Goal: Task Accomplishment & Management: Manage account settings

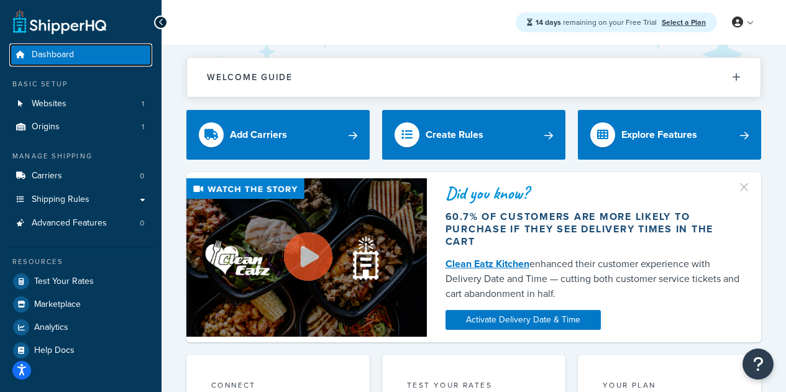
click at [77, 52] on link "Dashboard" at bounding box center [80, 54] width 143 height 23
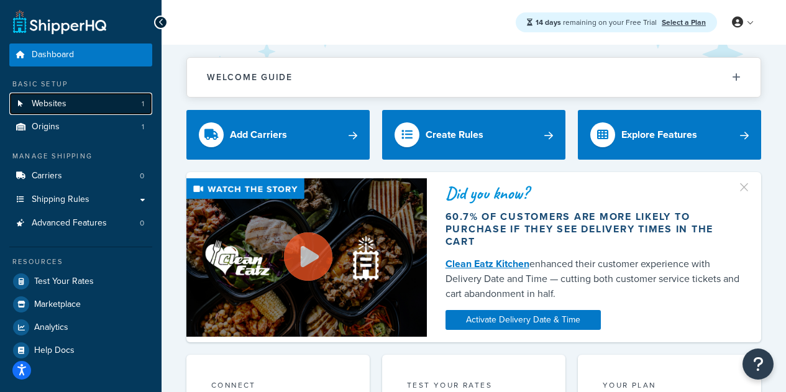
click at [95, 99] on link "Websites 1" at bounding box center [80, 104] width 143 height 23
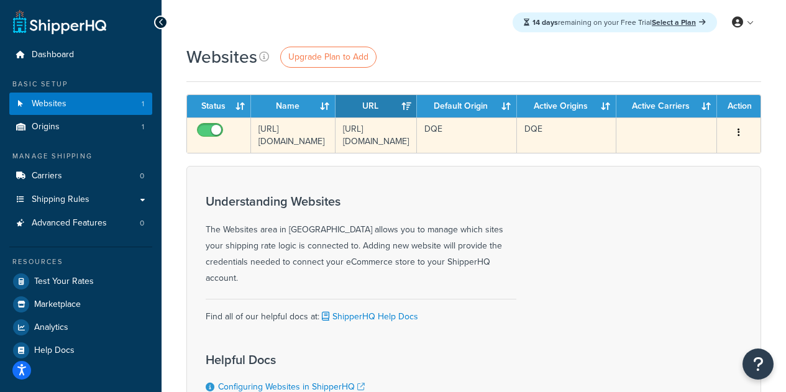
click at [738, 130] on icon "button" at bounding box center [739, 132] width 2 height 9
click at [278, 129] on td "[URL][DOMAIN_NAME]" at bounding box center [293, 134] width 85 height 35
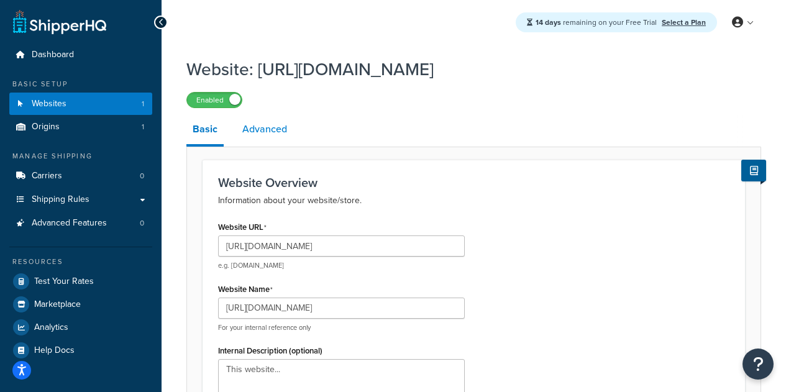
click at [259, 132] on link "Advanced" at bounding box center [264, 129] width 57 height 30
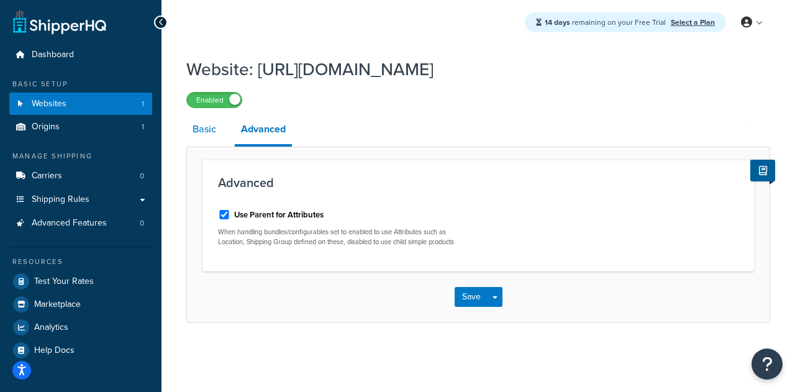
click at [200, 130] on link "Basic" at bounding box center [204, 129] width 36 height 30
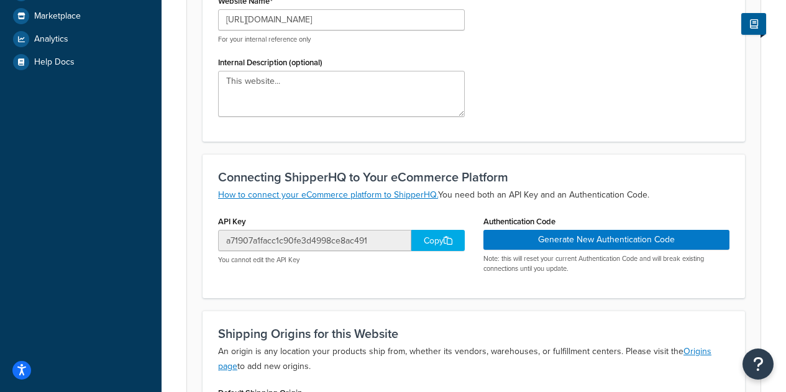
scroll to position [311, 0]
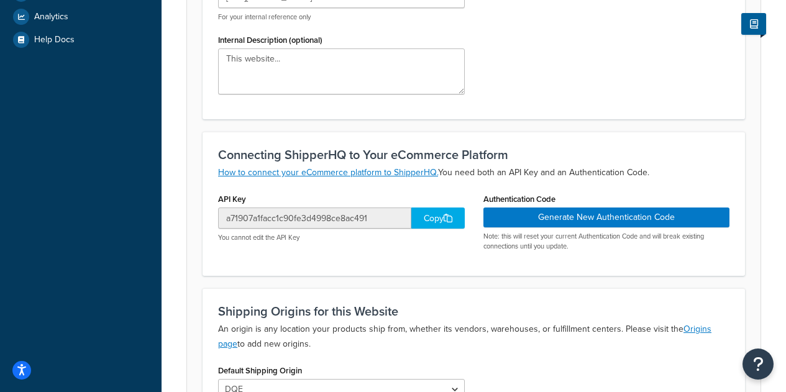
click at [443, 219] on div "Copy" at bounding box center [437, 218] width 53 height 21
click at [438, 216] on div "Copy" at bounding box center [437, 218] width 53 height 21
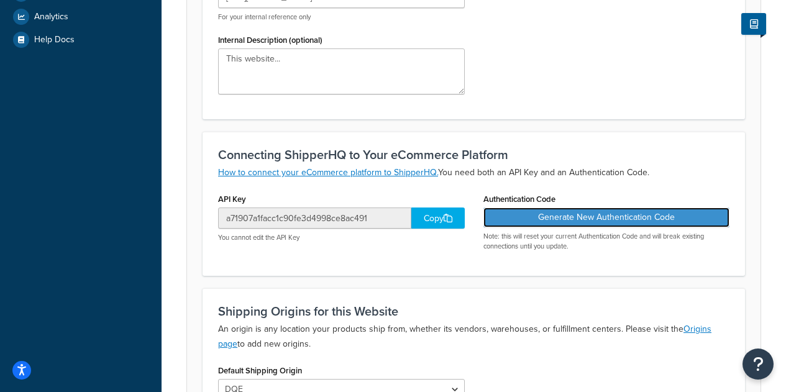
click at [633, 221] on button "Generate New Authentication Code" at bounding box center [606, 218] width 247 height 20
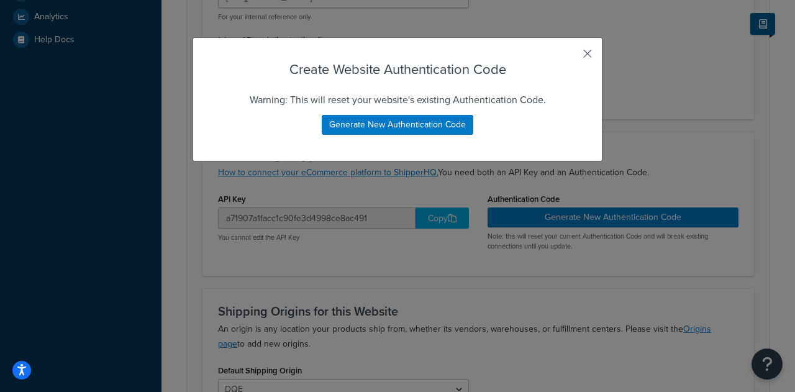
click at [571, 57] on button "button" at bounding box center [569, 58] width 3 height 3
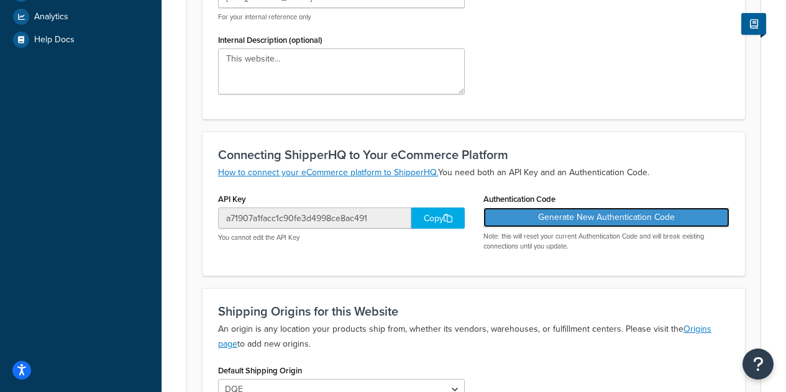
click at [559, 221] on button "Generate New Authentication Code" at bounding box center [606, 218] width 247 height 20
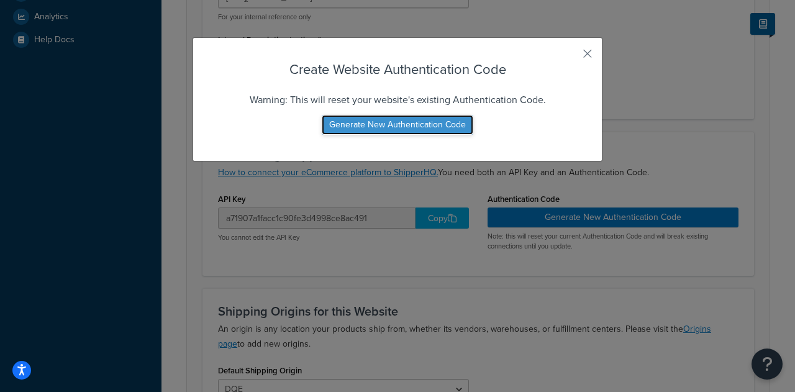
click at [394, 131] on button "Generate New Authentication Code" at bounding box center [398, 125] width 152 height 20
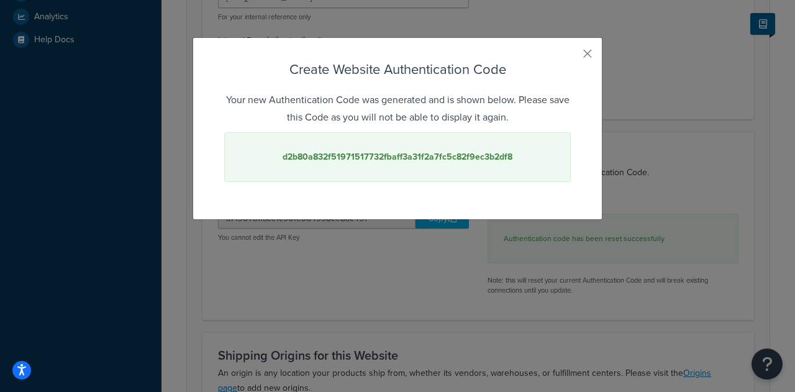
click at [373, 162] on strong "d2b80a832f51971517732fbaff3a31f2a7fc5c82f9ec3b2df8" at bounding box center [398, 156] width 230 height 13
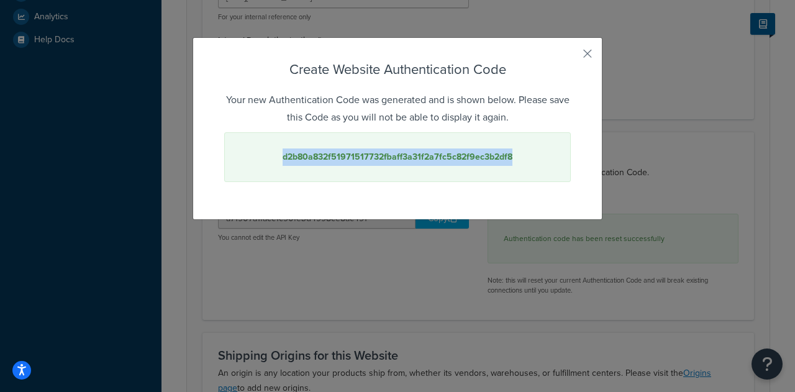
click at [373, 162] on strong "d2b80a832f51971517732fbaff3a31f2a7fc5c82f9ec3b2df8" at bounding box center [398, 156] width 230 height 13
copy strong "d2b80a832f51971517732fbaff3a31f2a7fc5c82f9ec3b2df8"
click at [571, 57] on button "button" at bounding box center [569, 58] width 3 height 3
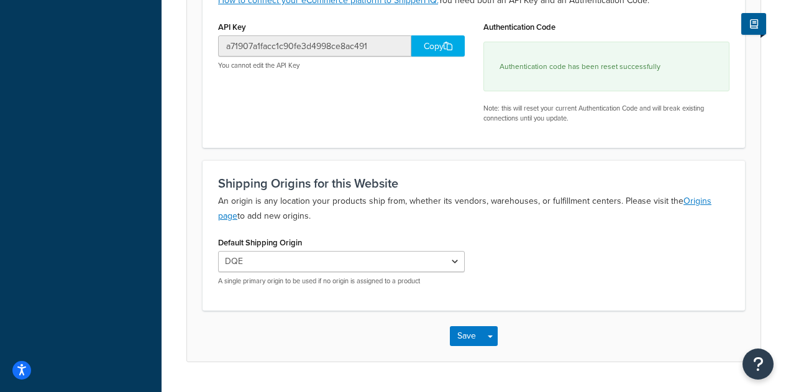
scroll to position [497, 0]
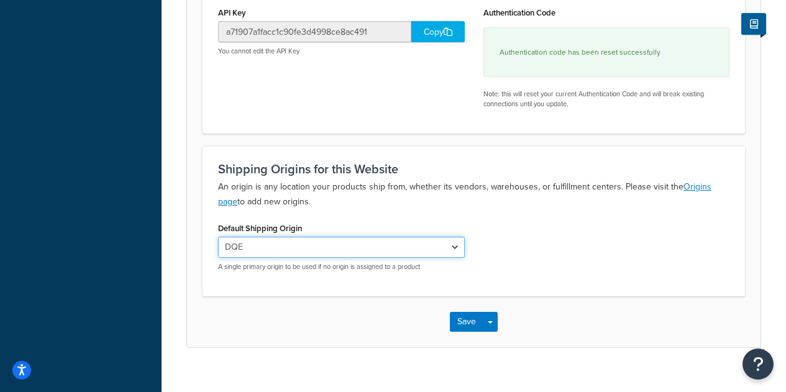
click at [299, 247] on select "DQE" at bounding box center [341, 247] width 247 height 21
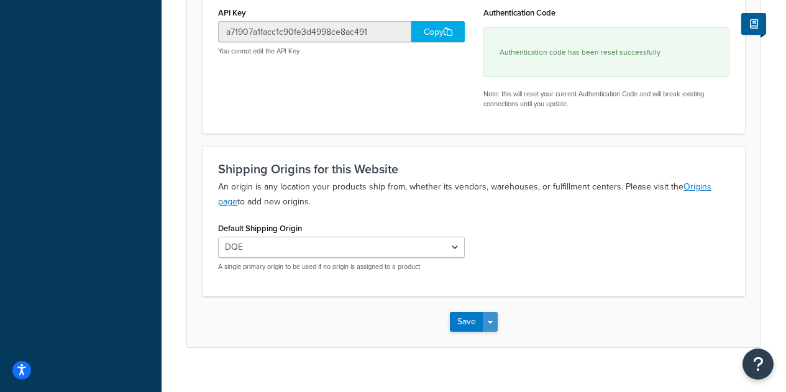
click at [493, 326] on button "Save Dropdown" at bounding box center [490, 322] width 15 height 20
click at [460, 322] on button "Save" at bounding box center [467, 322] width 34 height 20
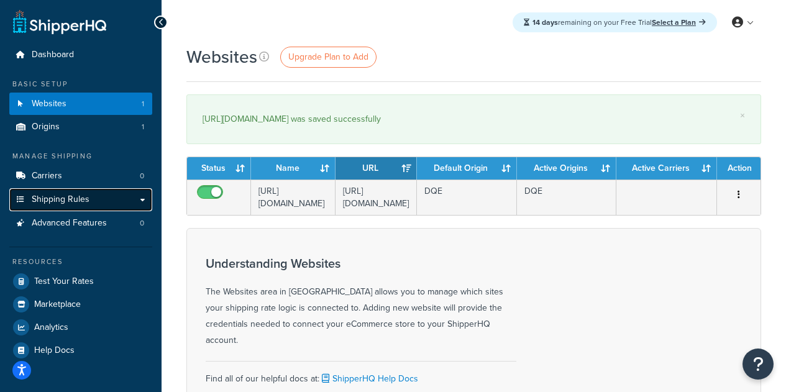
click at [75, 202] on span "Shipping Rules" at bounding box center [61, 199] width 58 height 11
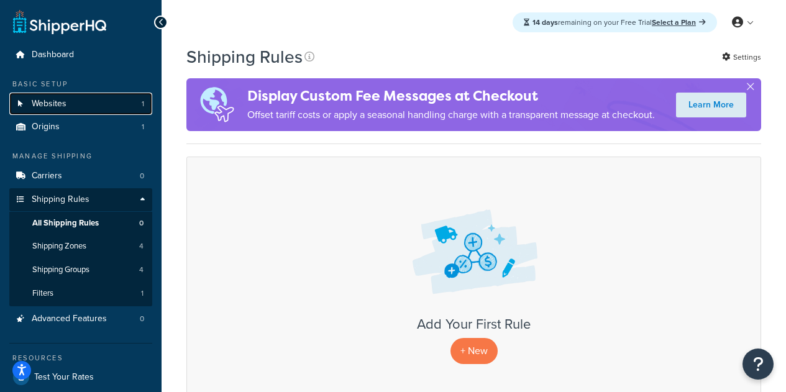
click at [60, 104] on span "Websites" at bounding box center [49, 104] width 35 height 11
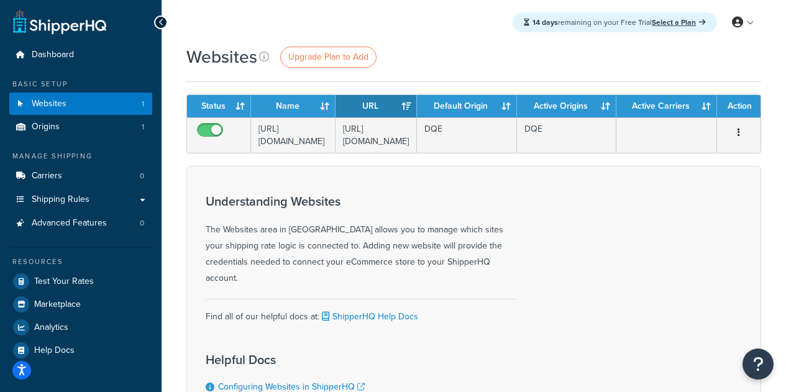
click at [159, 23] on icon at bounding box center [161, 22] width 6 height 9
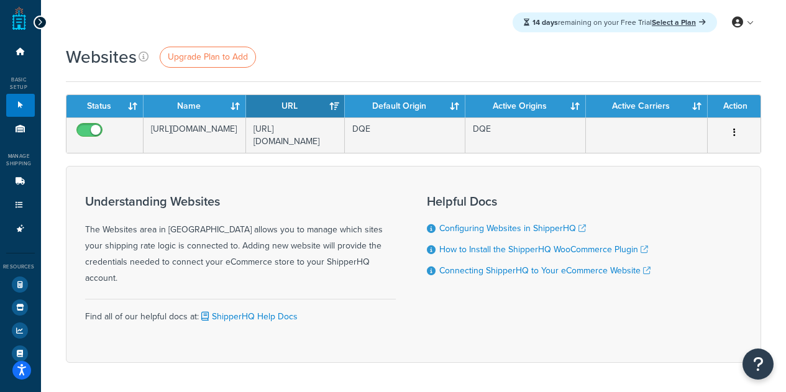
click at [40, 22] on icon at bounding box center [40, 22] width 6 height 9
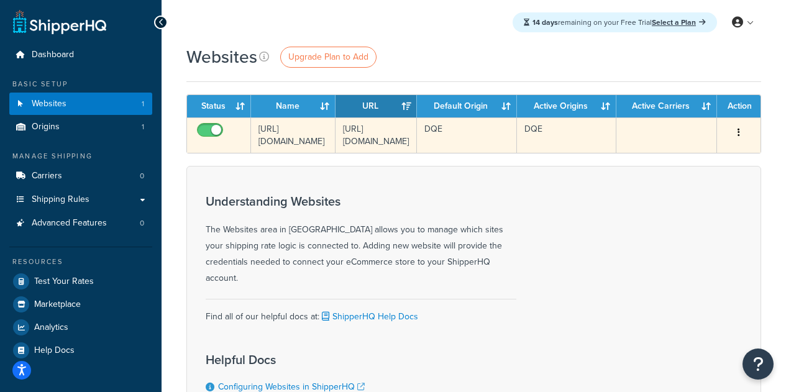
click at [741, 141] on button "button" at bounding box center [738, 133] width 17 height 20
click at [741, 135] on button "button" at bounding box center [738, 133] width 17 height 20
